Goal: Task Accomplishment & Management: Manage account settings

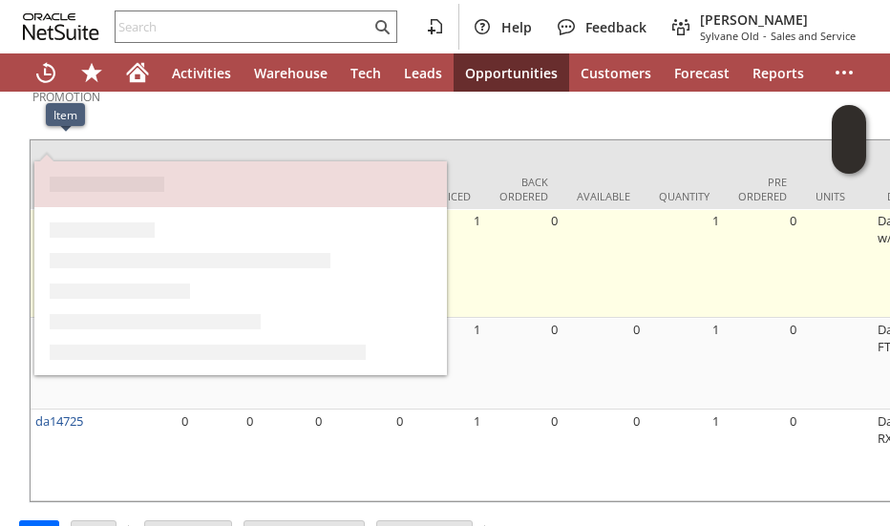
drag, startPoint x: 92, startPoint y: 148, endPoint x: 35, endPoint y: 155, distance: 56.7
click at [35, 209] on td "da14726k" at bounding box center [67, 263] width 72 height 109
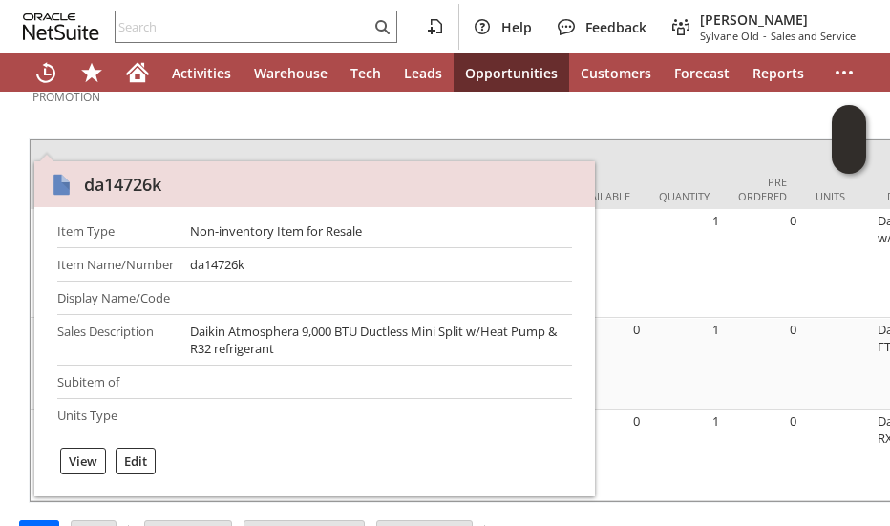
copy link "da14726k"
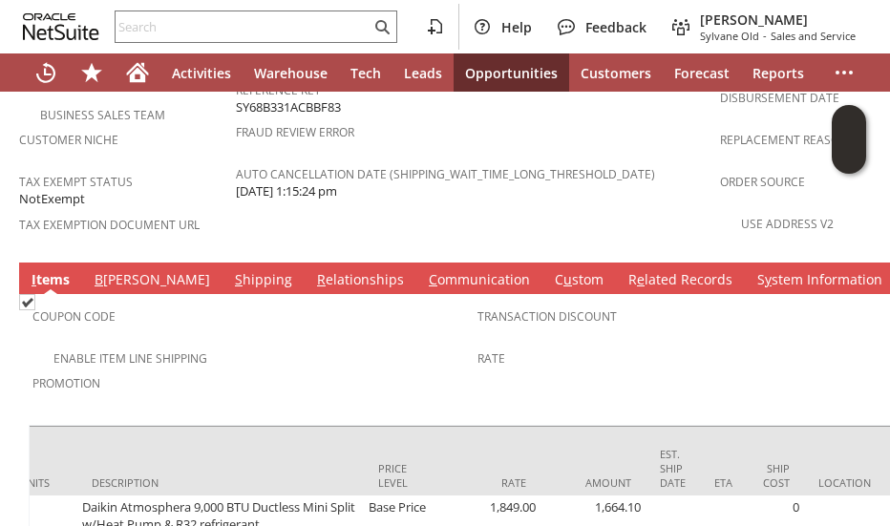
scroll to position [0, 795]
click at [115, 270] on link "B [PERSON_NAME]" at bounding box center [152, 280] width 125 height 21
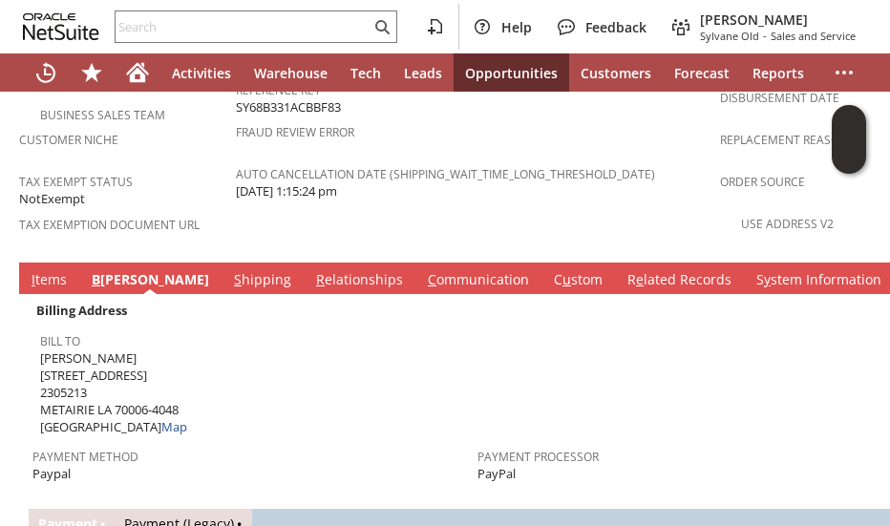
click at [229, 270] on link "S hipping" at bounding box center [262, 280] width 67 height 21
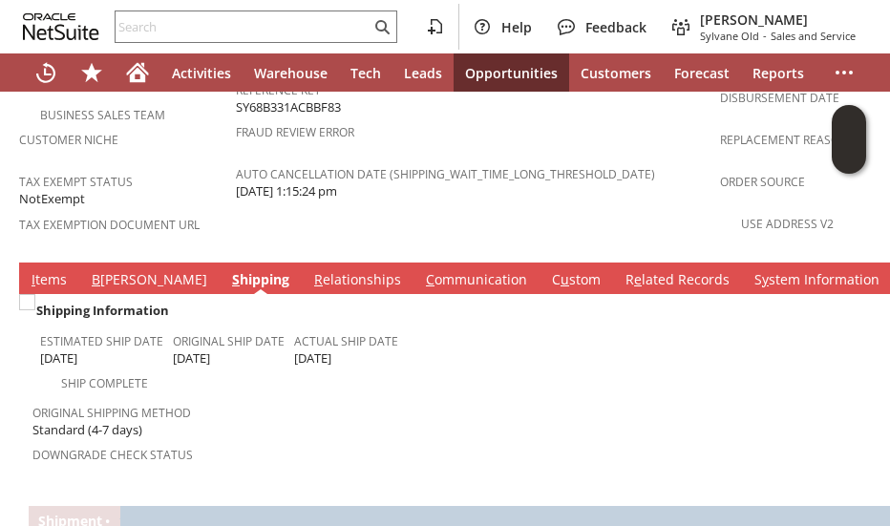
click at [42, 270] on link "I tems" at bounding box center [49, 280] width 45 height 21
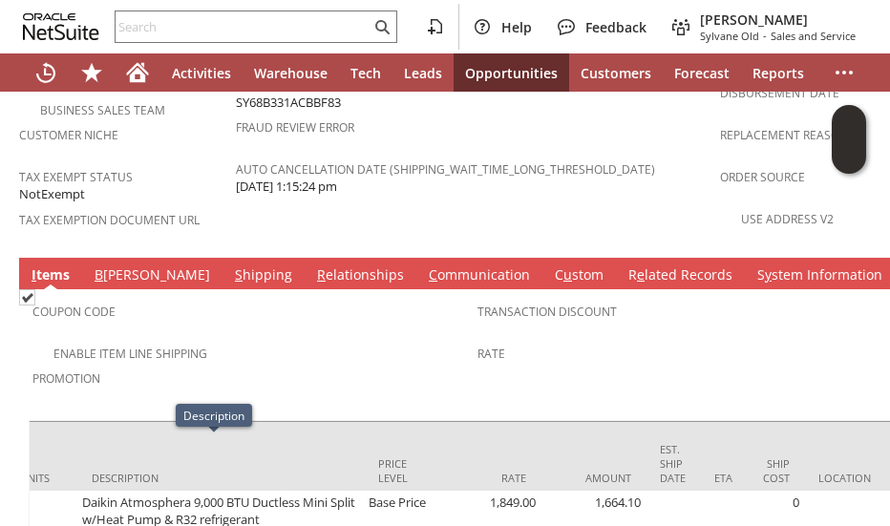
scroll to position [1423, 0]
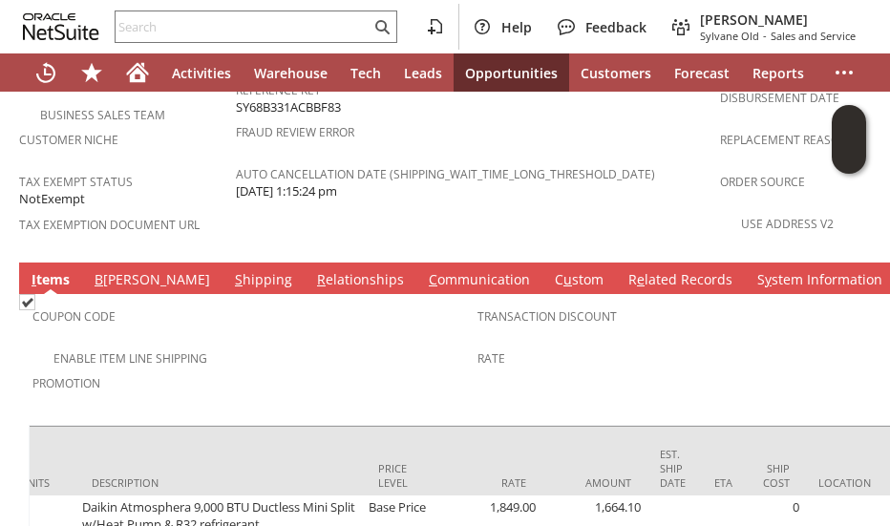
click at [312, 270] on link "R elationships" at bounding box center [360, 280] width 96 height 21
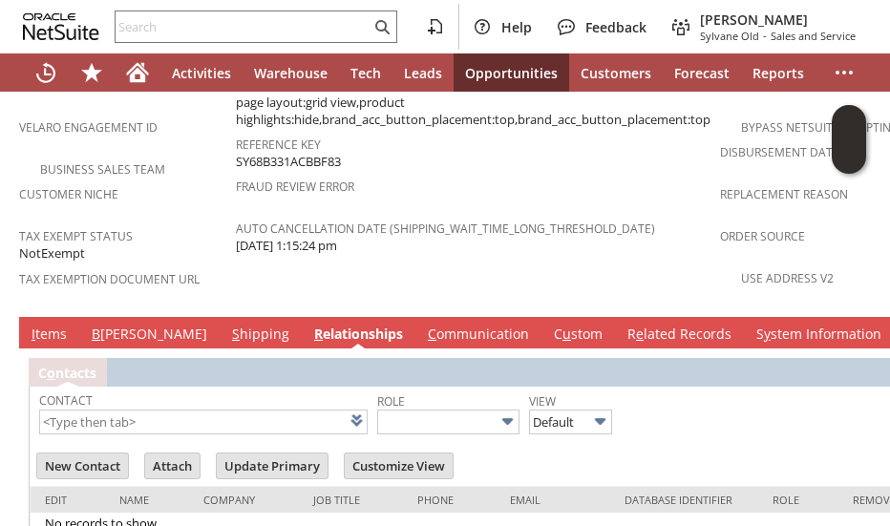
scroll to position [1396, 0]
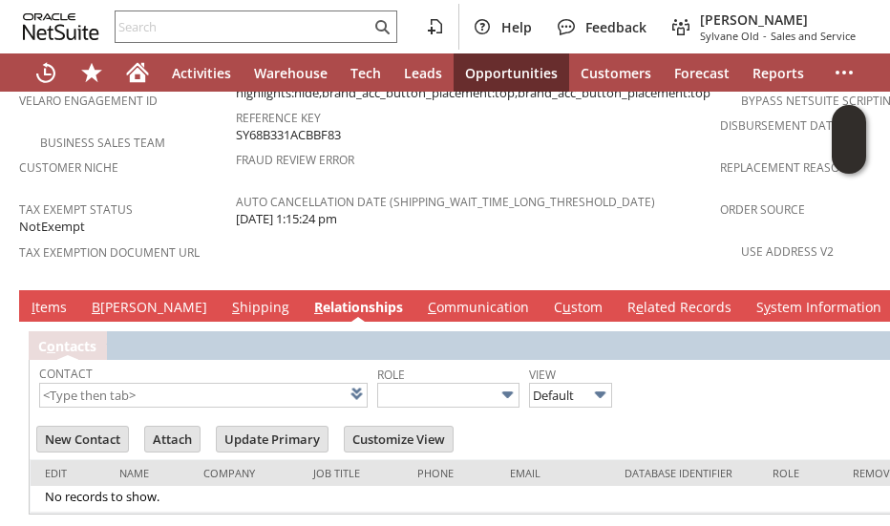
drag, startPoint x: 46, startPoint y: 247, endPoint x: 110, endPoint y: 343, distance: 114.9
click at [46, 298] on link "I tems" at bounding box center [49, 308] width 45 height 21
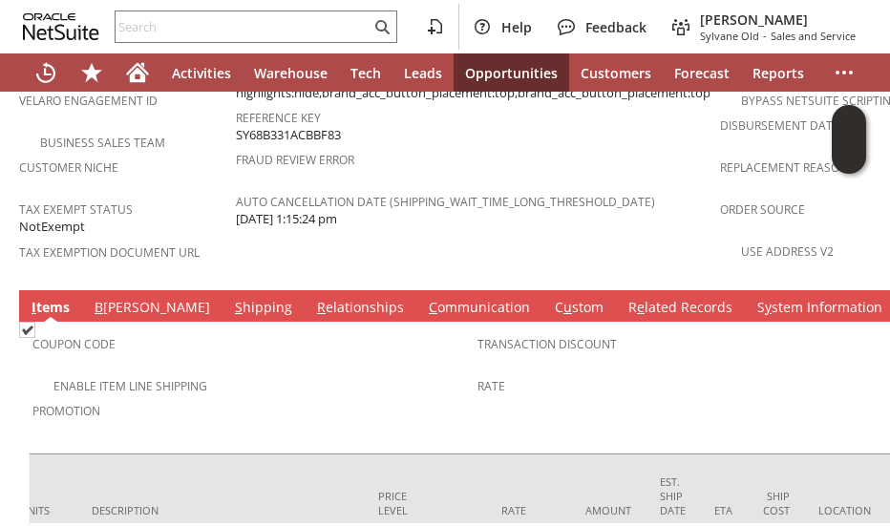
scroll to position [1587, 0]
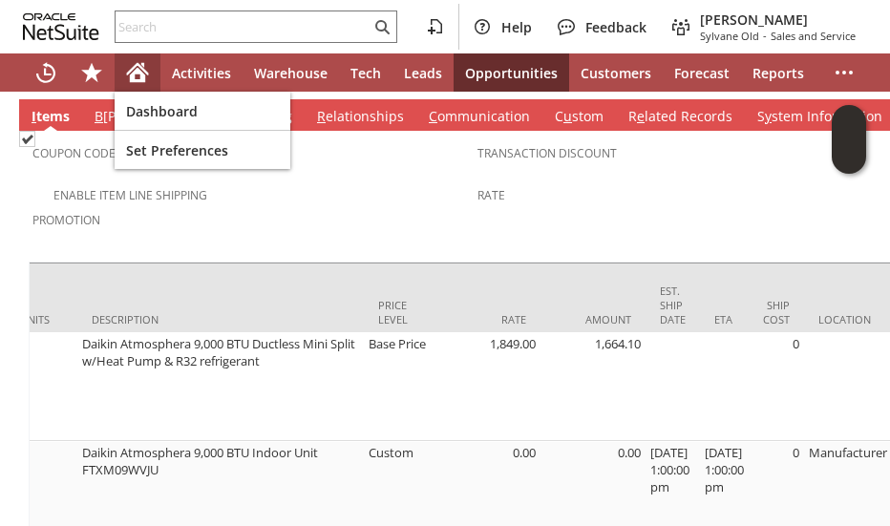
click at [148, 79] on icon "Home" at bounding box center [137, 72] width 23 height 23
